Goal: Submit feedback/report problem

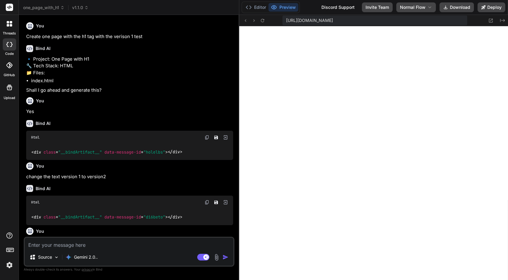
scroll to position [1342, 0]
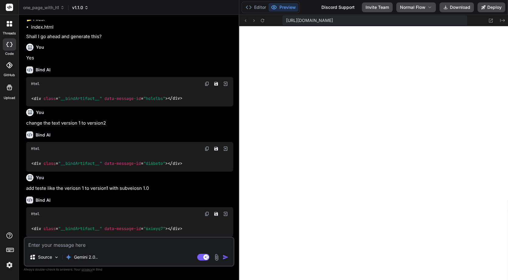
click at [83, 6] on span "v1.1.0" at bounding box center [80, 8] width 16 height 6
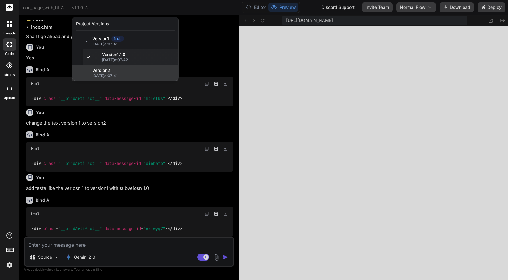
click at [95, 71] on span "Version 2" at bounding box center [101, 70] width 18 height 6
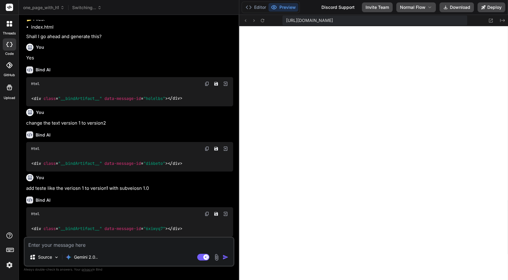
type textarea "x"
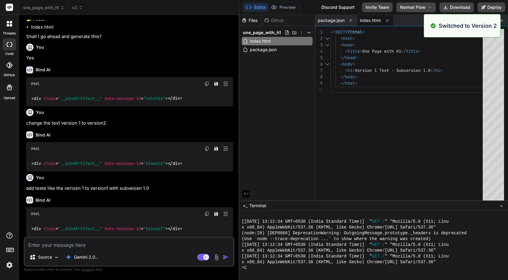
scroll to position [1376, 0]
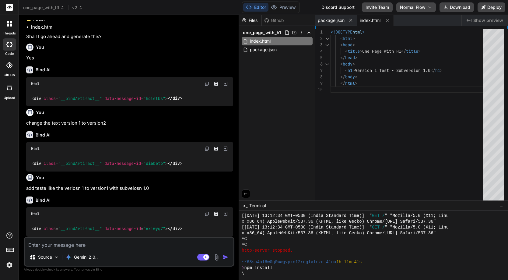
click at [68, 246] on textarea at bounding box center [129, 242] width 209 height 11
type textarea "U"
type textarea "x"
type textarea "Up"
type textarea "x"
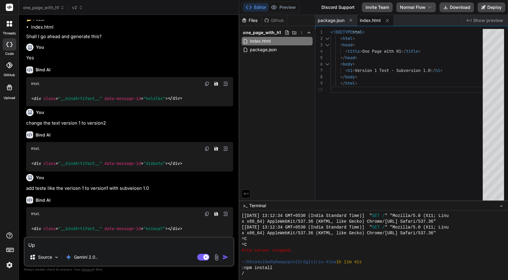
type textarea "Upd"
type textarea "x"
type textarea "Upda"
type textarea "x"
type textarea "Updaye"
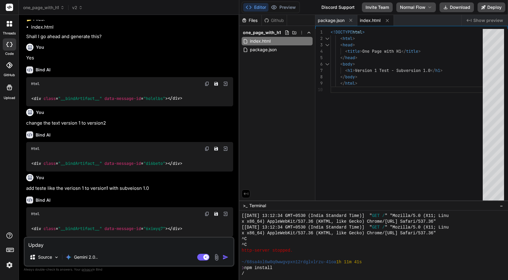
type textarea "x"
type textarea "Upday"
type textarea "x"
type textarea "Upda"
type textarea "x"
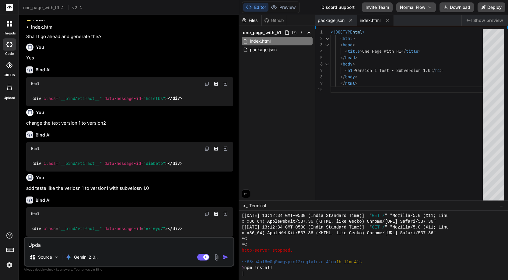
type textarea "Updat"
type textarea "x"
type textarea "Update"
type textarea "x"
type textarea "Update"
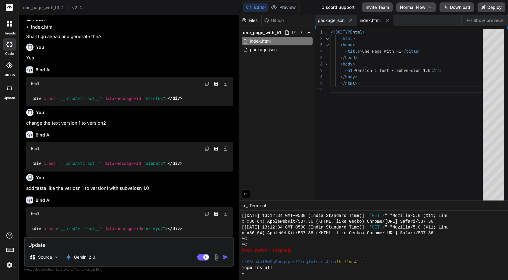
type textarea "x"
type textarea "Update t"
type textarea "x"
type textarea "Update th"
type textarea "x"
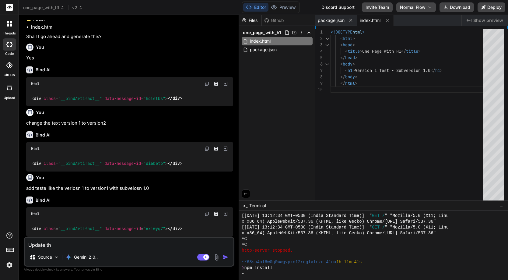
type textarea "Update the"
type textarea "x"
type textarea "Update the"
type textarea "x"
type textarea "Update the v"
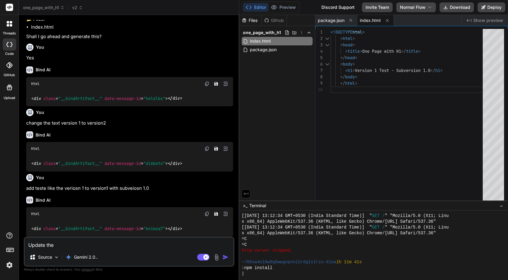
type textarea "x"
type textarea "Update the ve"
type textarea "x"
type textarea "Update the ver"
type textarea "x"
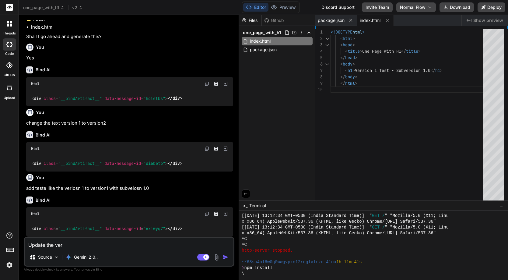
type textarea "Update the veri"
type textarea "x"
type textarea "Update the veris"
type textarea "x"
type textarea "Update the veriso"
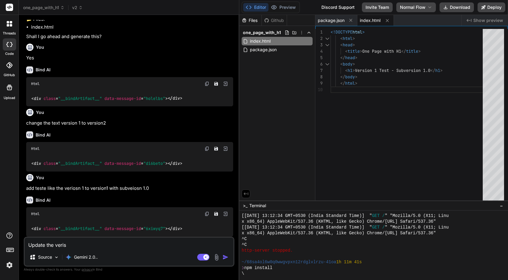
type textarea "x"
type textarea "Update the verison"
type textarea "x"
type textarea "Update the verison"
type textarea "x"
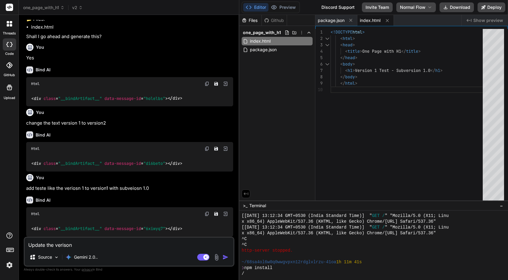
type textarea "Update the verison 3"
type textarea "x"
type textarea "Update the verison 3"
type textarea "x"
type textarea "Update the verison 3 i"
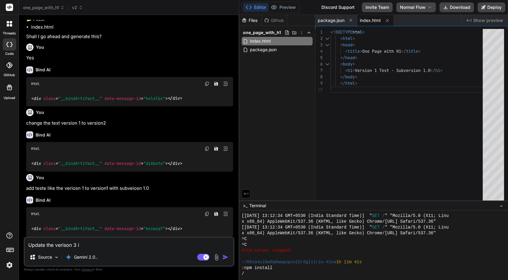
type textarea "x"
type textarea "Update the verison 3 in"
type textarea "x"
type textarea "Update the verison 3 in"
type textarea "x"
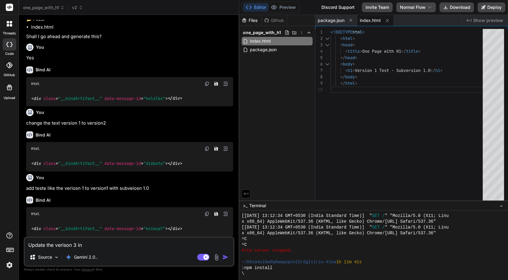
type textarea "Update the verison 3 in t"
type textarea "x"
type textarea "Update the verison 3 in th"
type textarea "x"
type textarea "Update the verison 3 in the"
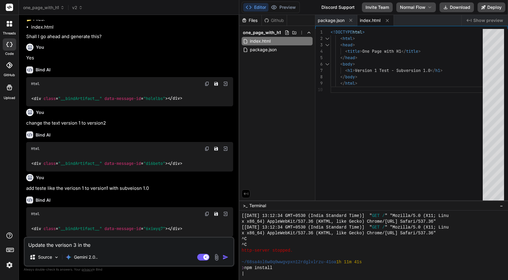
type textarea "x"
type textarea "Update the verison 3 in the"
type textarea "x"
type textarea "Update the verison 3 in the t"
type textarea "x"
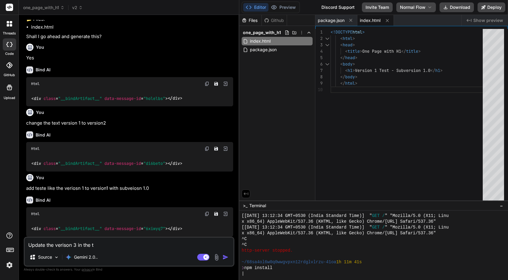
type textarea "Update the verison 3 in the te"
type textarea "x"
type textarea "Update the verison 3 in the tes"
type textarea "x"
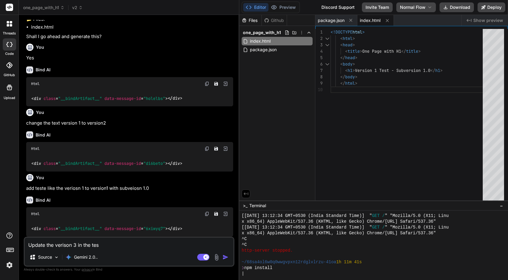
type textarea "Update the verison 3 in the te"
type textarea "x"
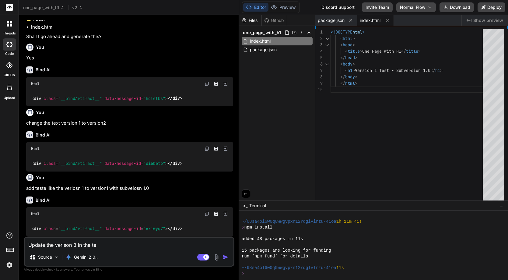
type textarea "Update the verison 3 in the tez"
type textarea "x"
type textarea "Update the verison 3 in the tezr"
type textarea "x"
type textarea "Update the verison 3 in the tez"
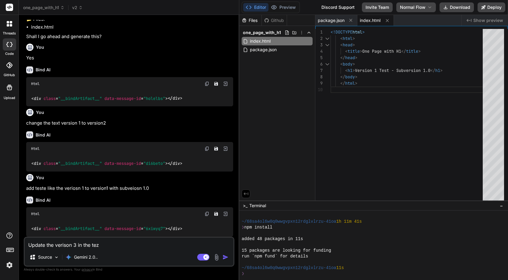
type textarea "x"
type textarea "Update the verison 3 in the te"
type textarea "x"
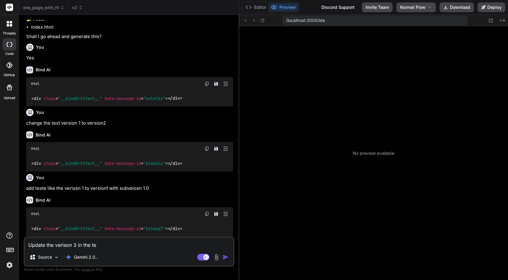
type textarea "Update the verison 3 in the tex"
type textarea "x"
type textarea "Update the verison 3 in the text"
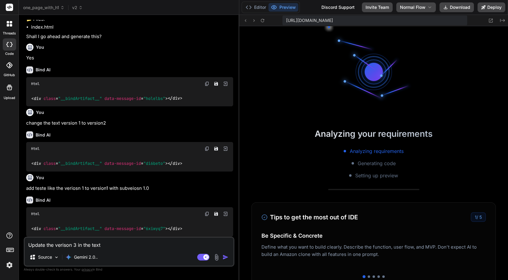
scroll to position [1596, 0]
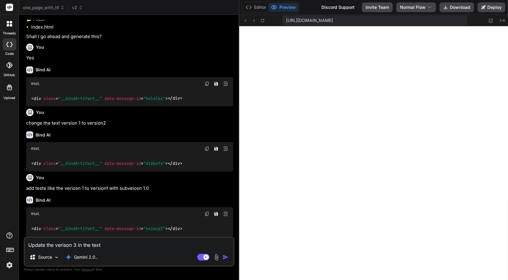
type textarea "x"
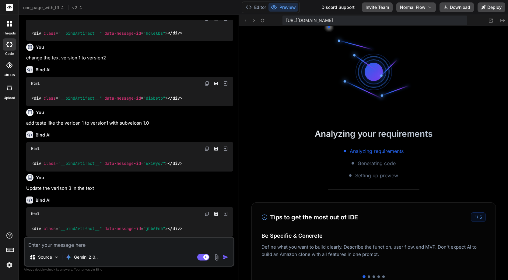
scroll to position [1804, 0]
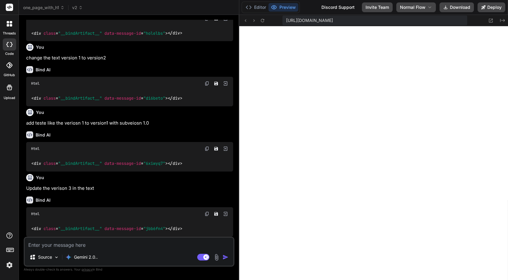
type textarea "x"
click at [86, 247] on textarea at bounding box center [129, 242] width 209 height 11
click at [77, 4] on header "one_page_with_h1 v3 Created with Pixso." at bounding box center [129, 7] width 220 height 15
click at [81, 10] on span "v3" at bounding box center [77, 8] width 11 height 6
